Goal: Check status: Check status

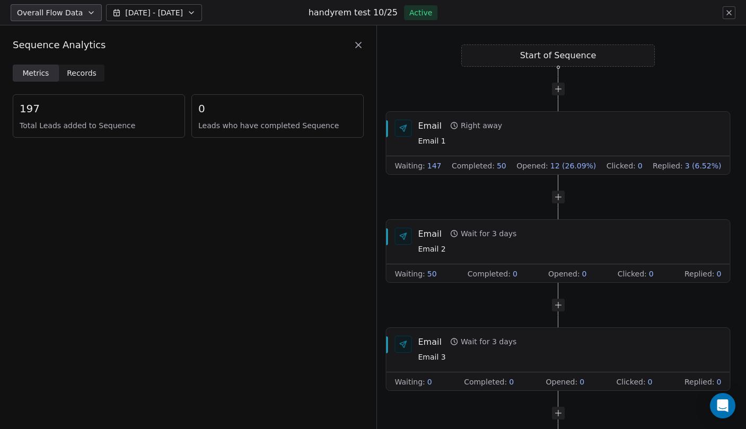
click at [361, 50] on div "Sequence Analytics" at bounding box center [188, 45] width 351 height 14
click at [357, 46] on icon at bounding box center [358, 44] width 5 height 5
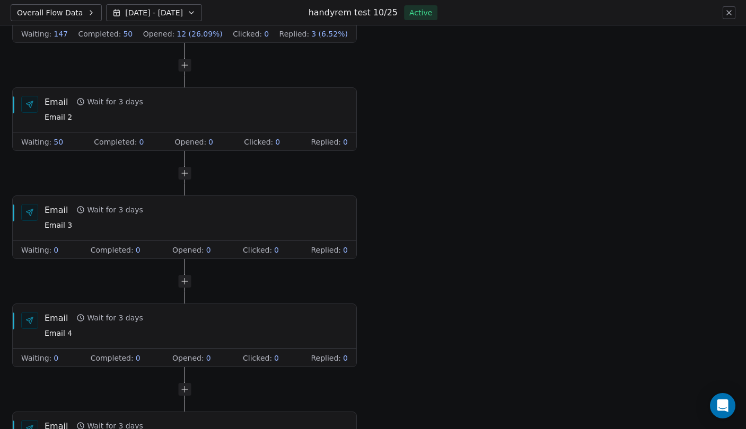
click at [726, 13] on icon at bounding box center [728, 12] width 8 height 8
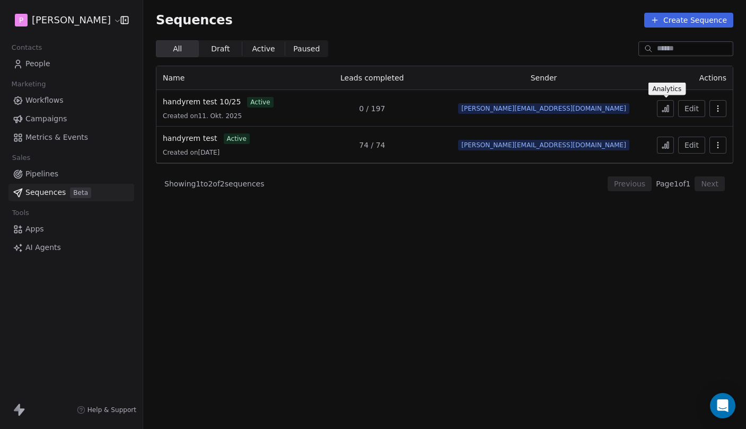
click at [666, 109] on icon at bounding box center [666, 110] width 2 height 4
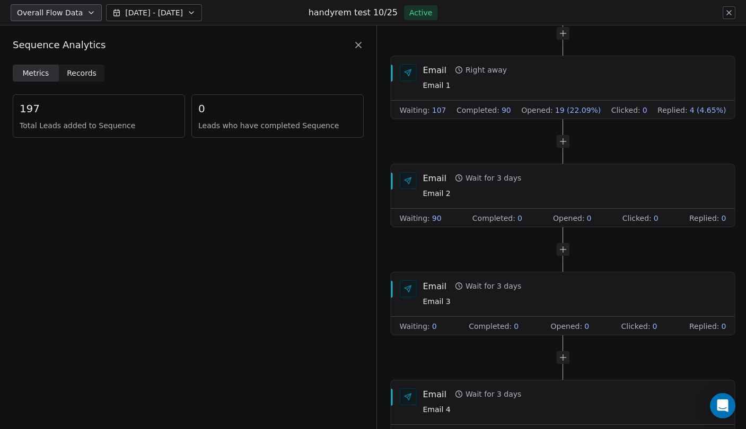
click at [733, 11] on button at bounding box center [728, 12] width 13 height 13
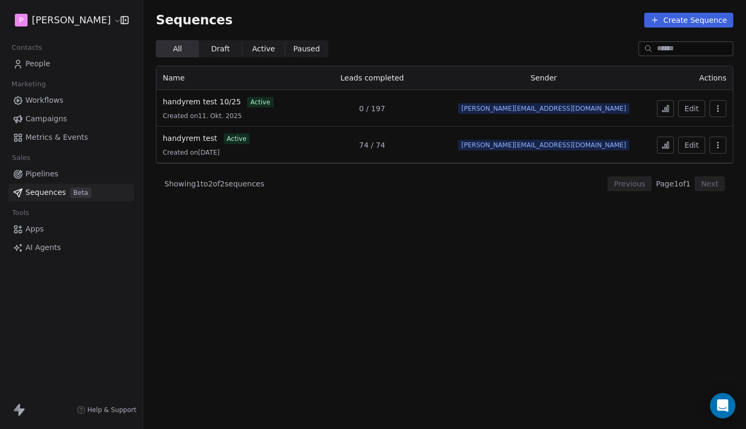
click at [666, 108] on icon at bounding box center [665, 108] width 8 height 8
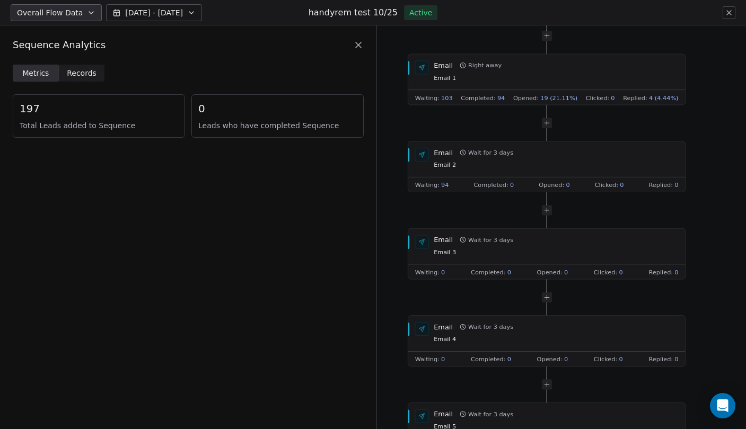
click at [730, 12] on icon at bounding box center [728, 12] width 8 height 8
